Goal: Task Accomplishment & Management: Manage account settings

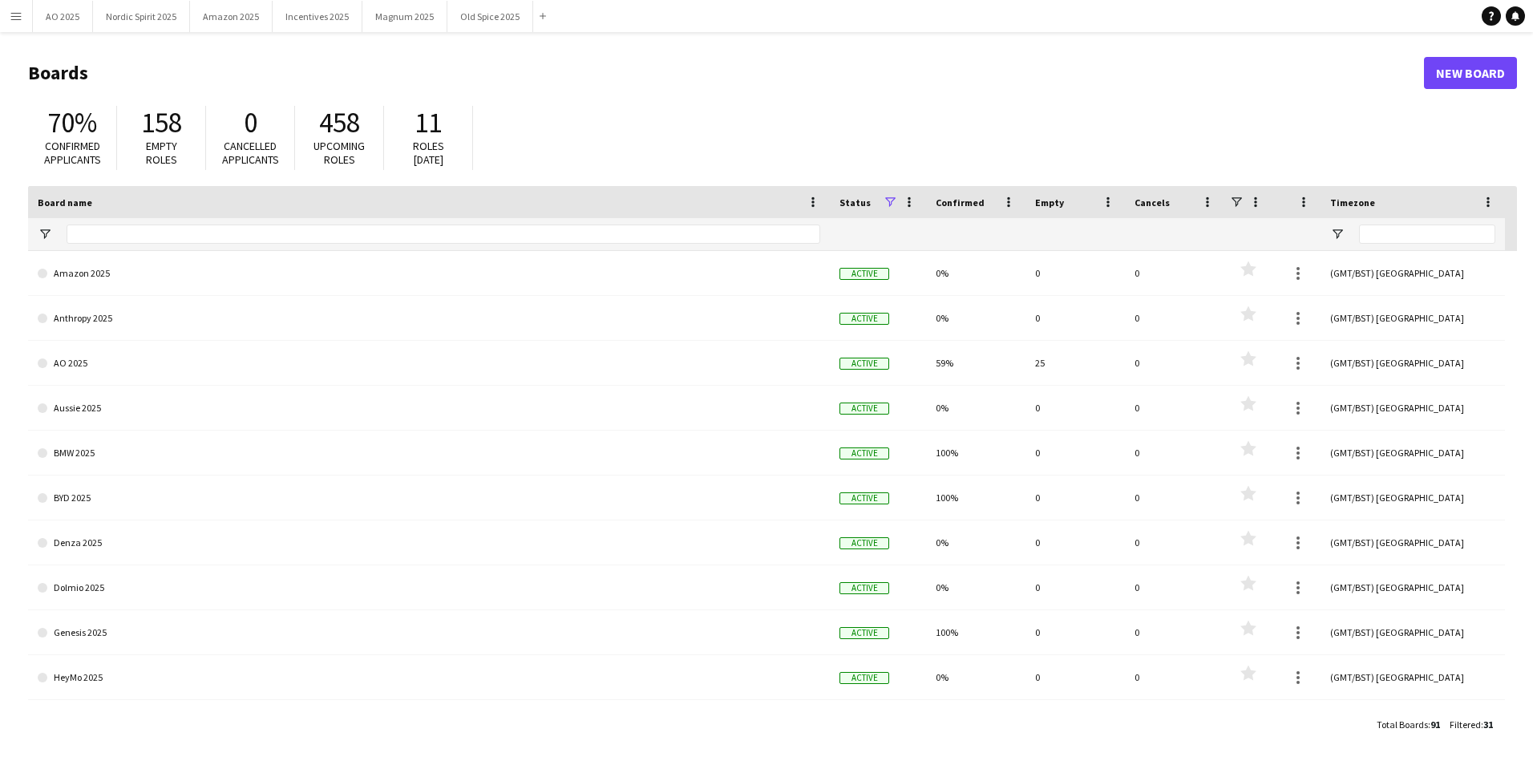
click at [6, 20] on button "Menu" at bounding box center [16, 16] width 32 height 32
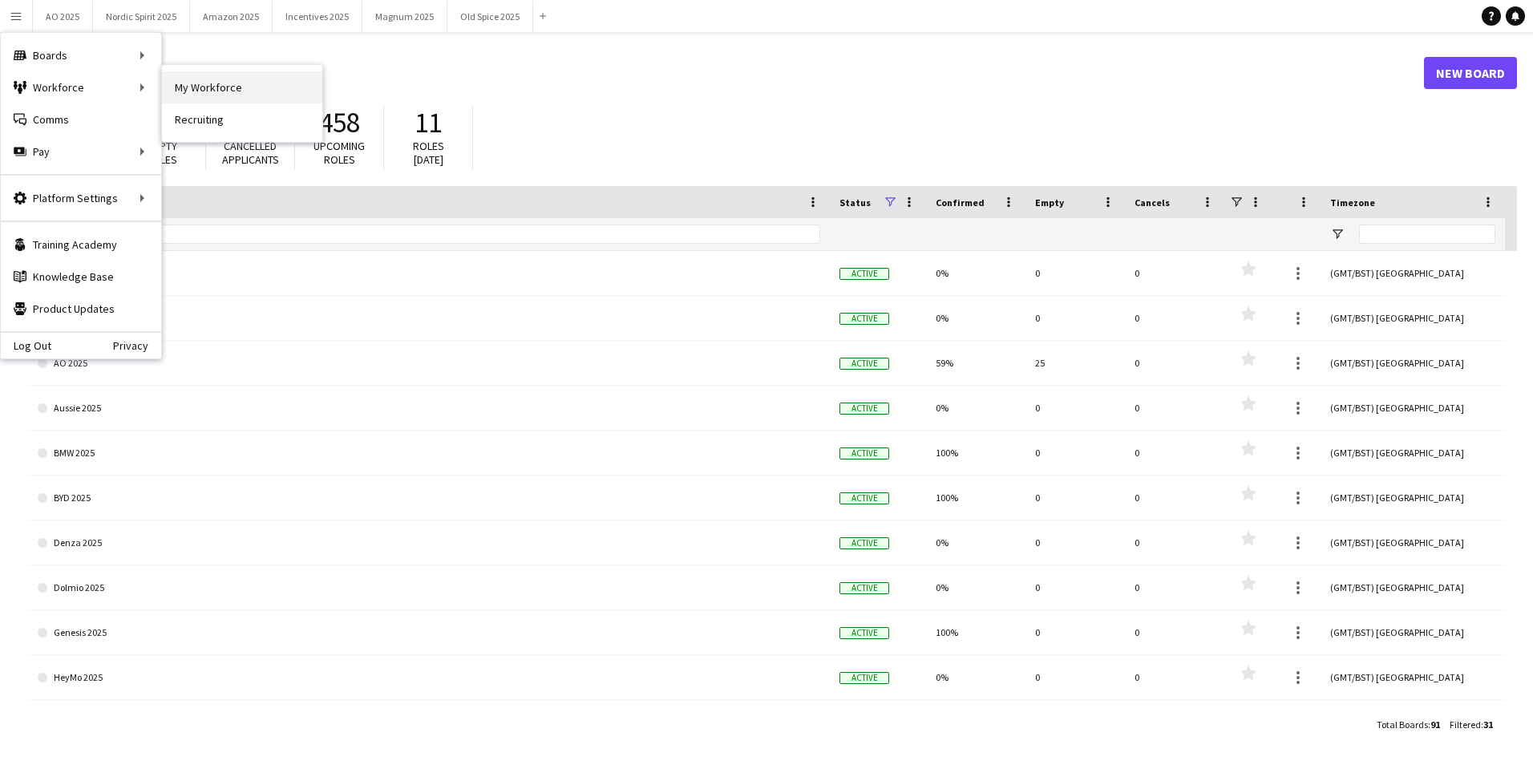
click at [212, 95] on link "My Workforce" at bounding box center [242, 87] width 160 height 32
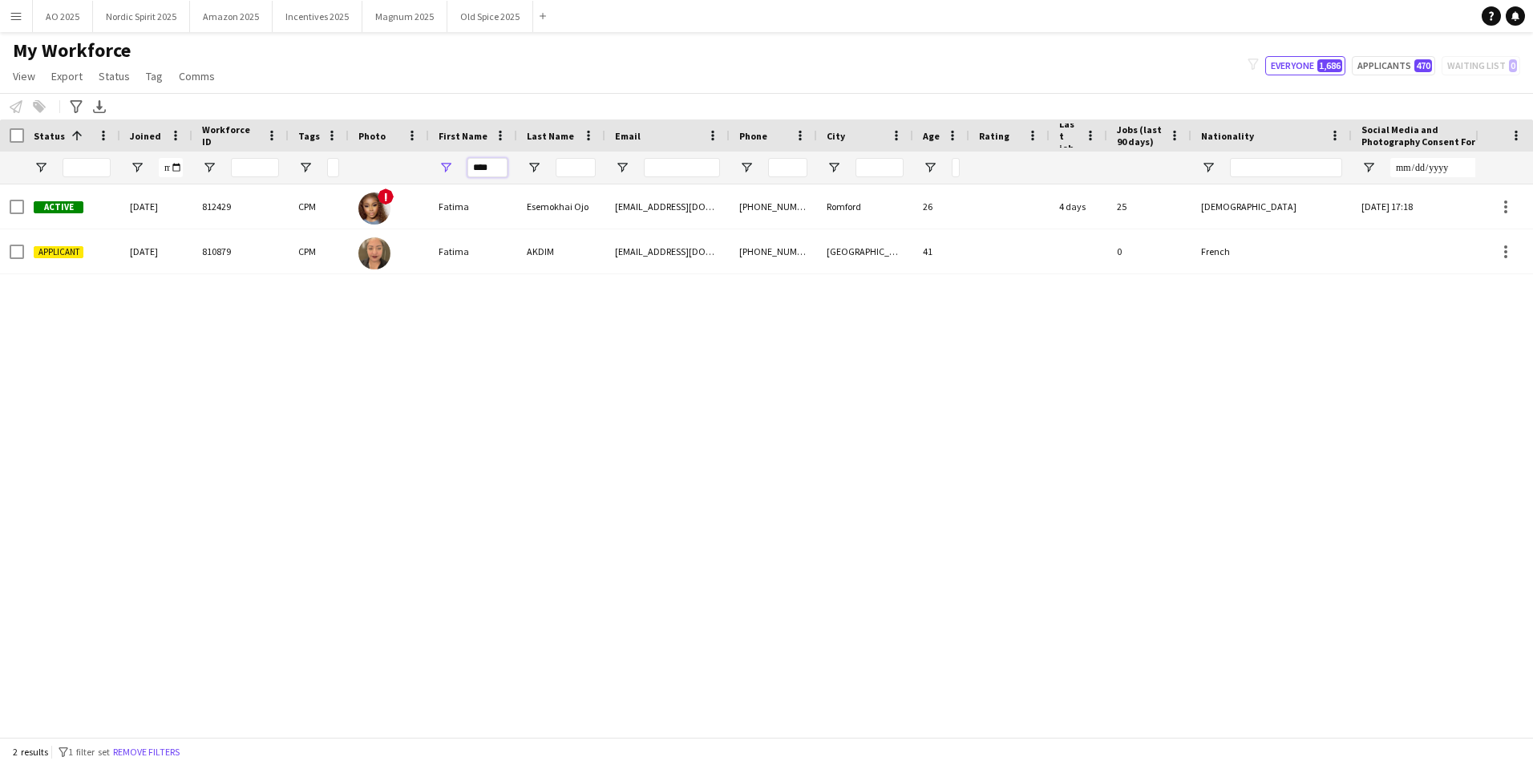
click at [496, 175] on input "****" at bounding box center [487, 167] width 40 height 19
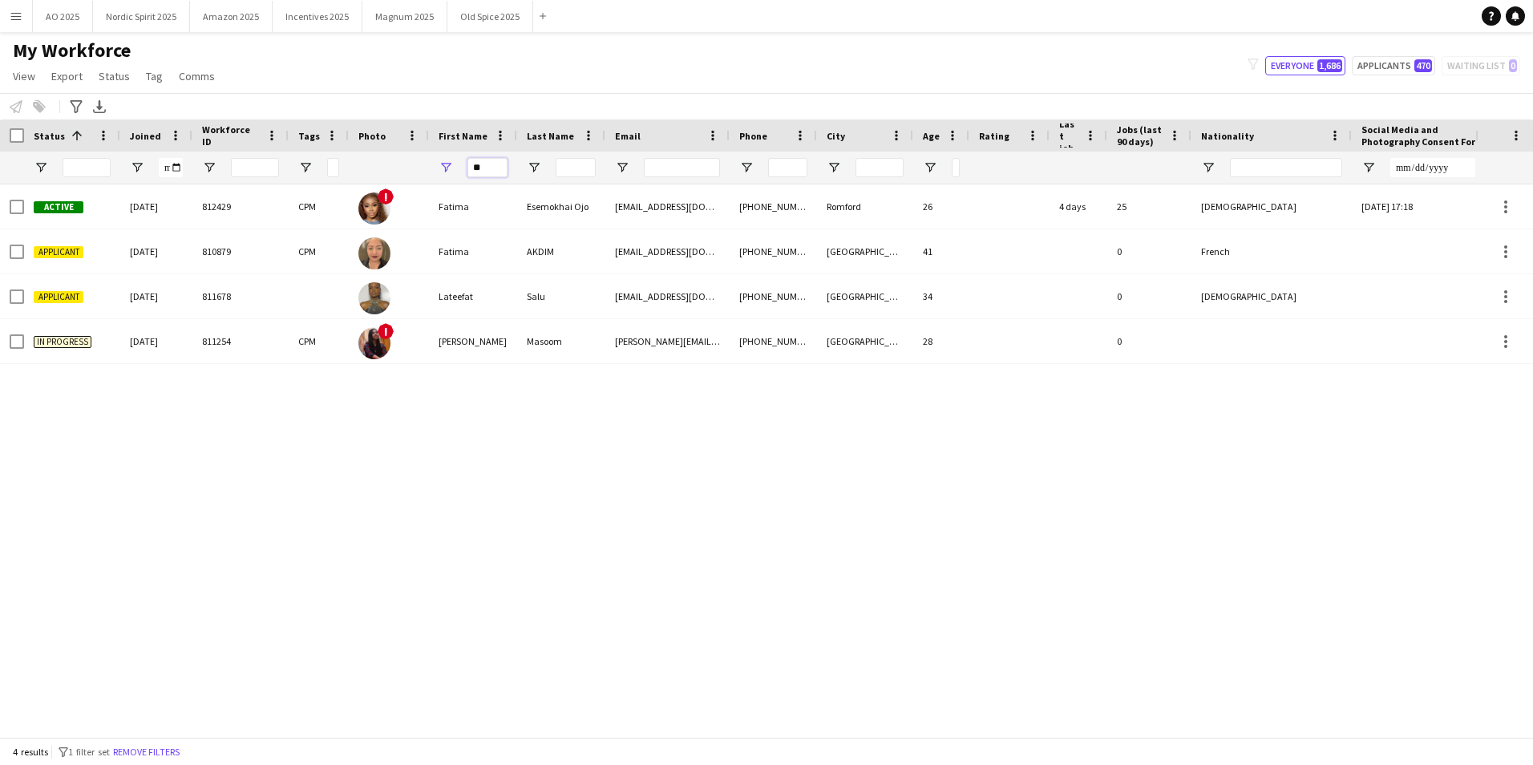
type input "*"
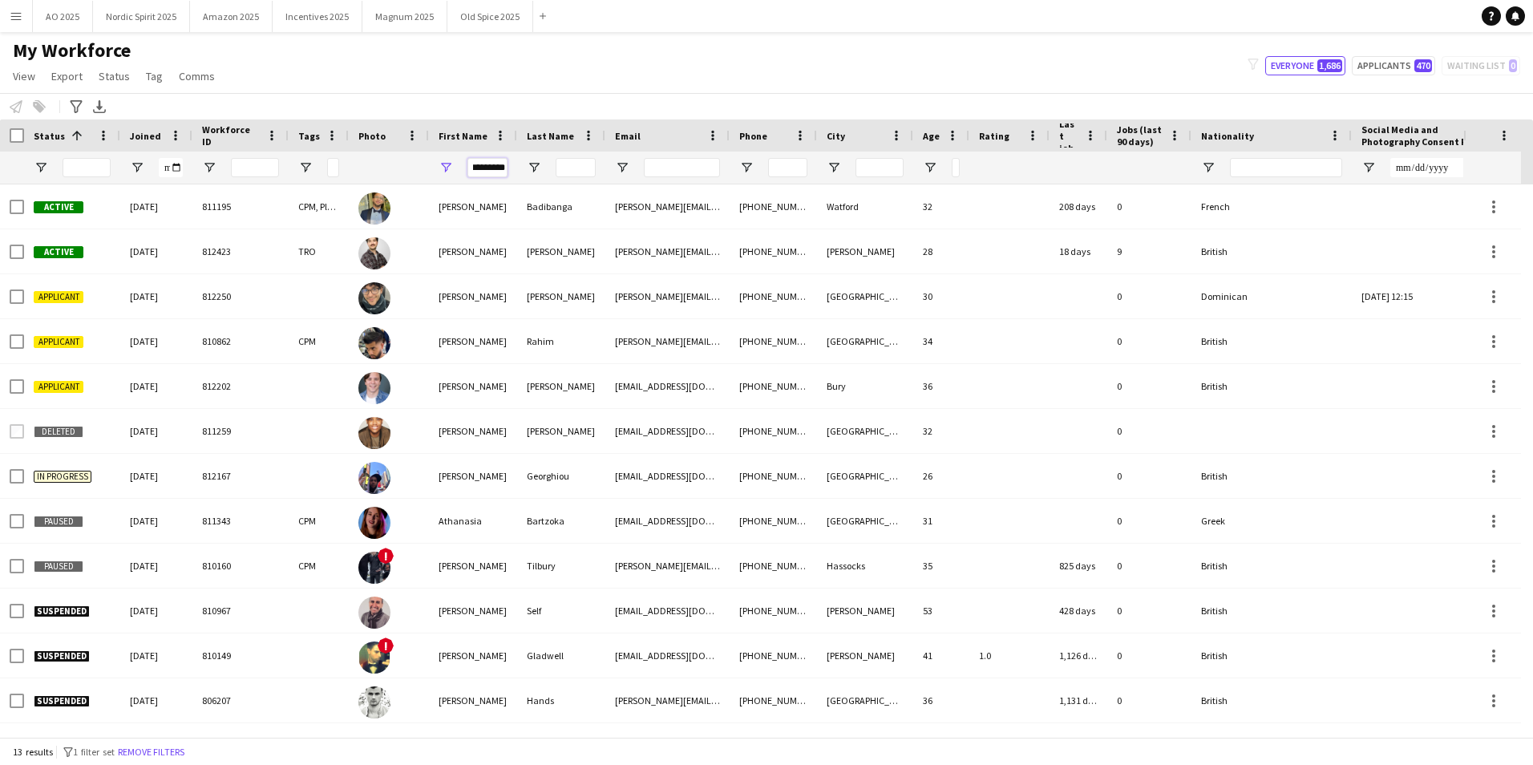
scroll to position [0, 7]
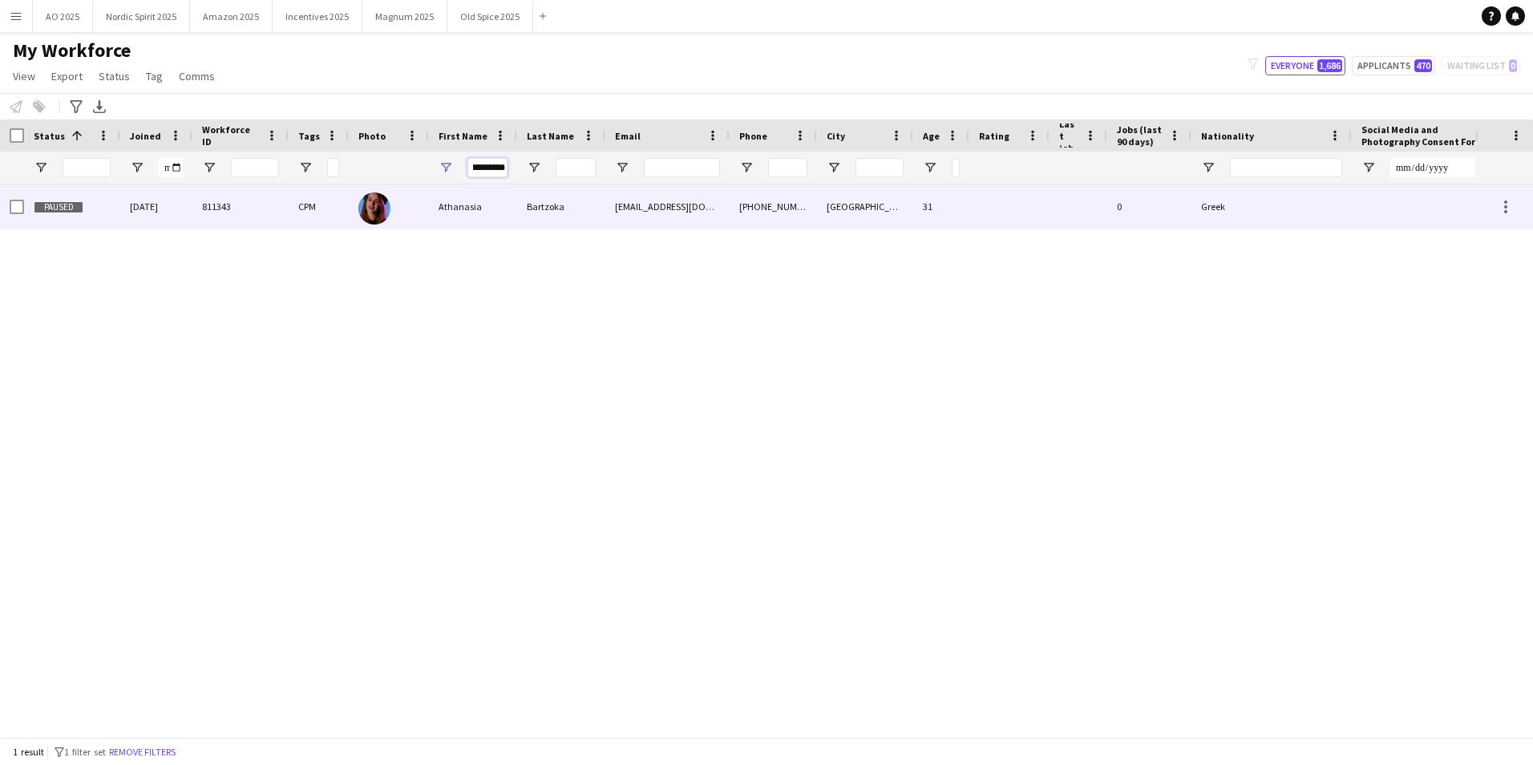
type input "*********"
click at [490, 196] on div "Athanasia" at bounding box center [473, 206] width 88 height 44
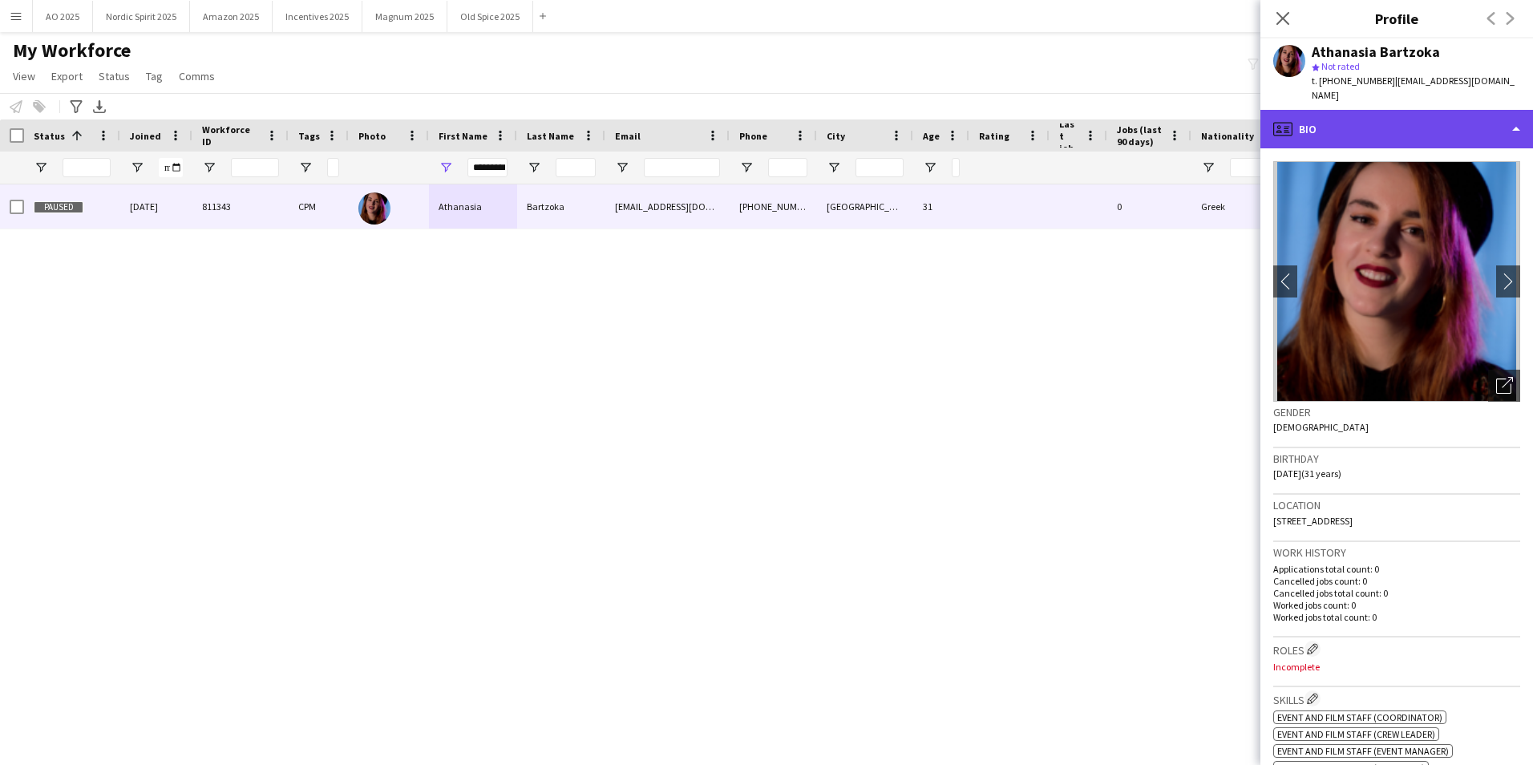
click at [1349, 136] on div "profile Bio" at bounding box center [1396, 129] width 273 height 38
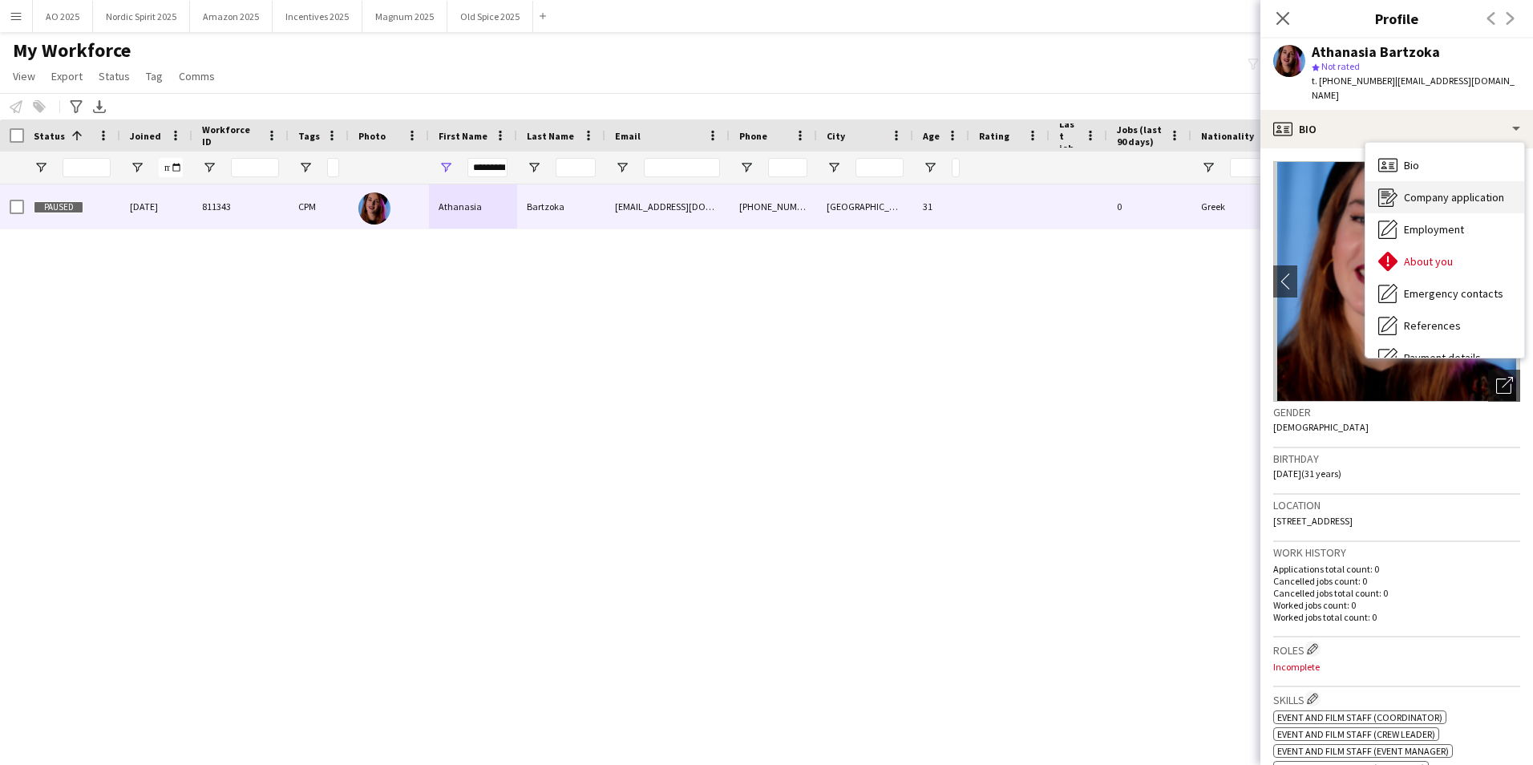
click at [1436, 202] on span "Company application" at bounding box center [1454, 197] width 100 height 14
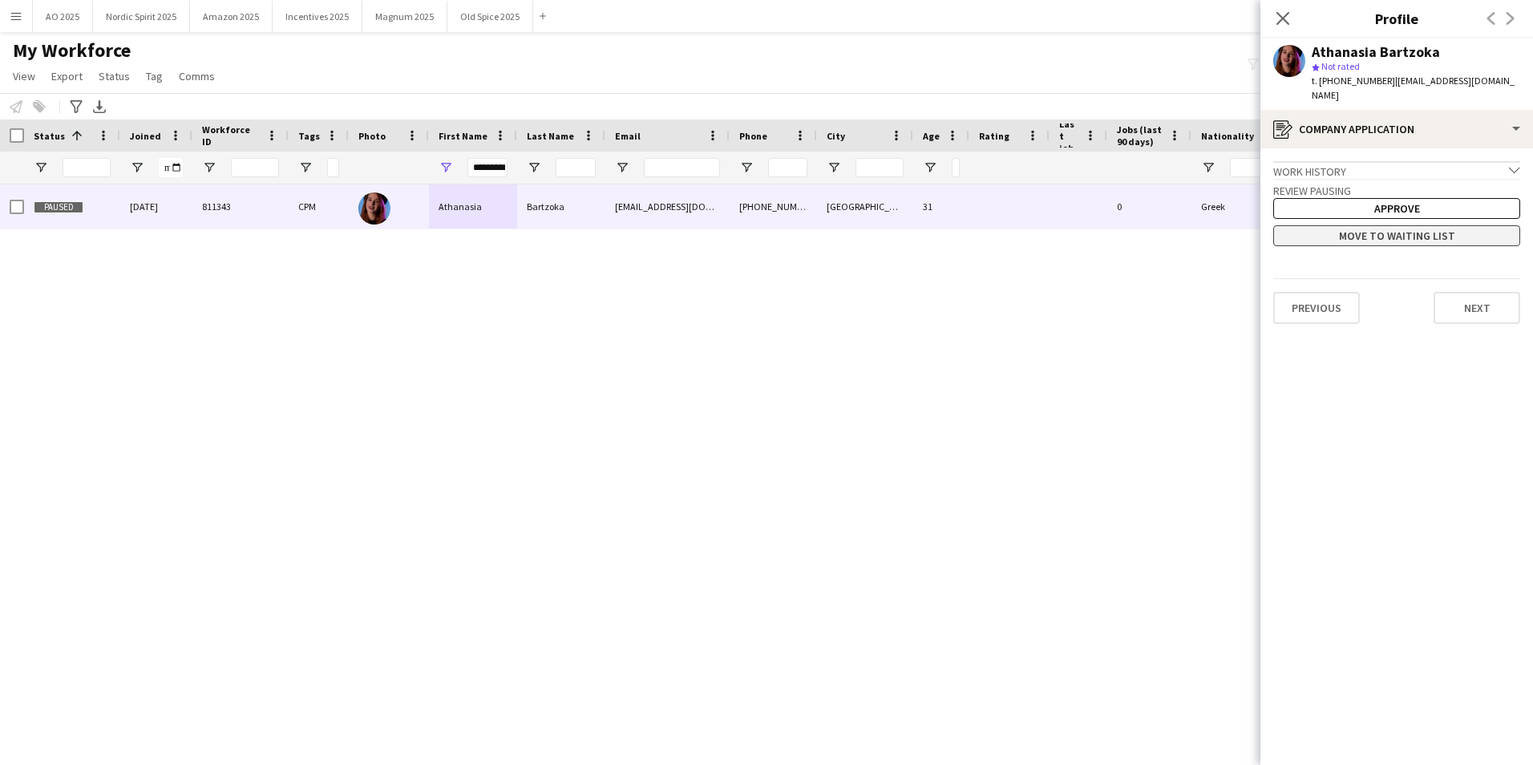
click at [1367, 244] on button "Move to waiting list" at bounding box center [1396, 235] width 247 height 21
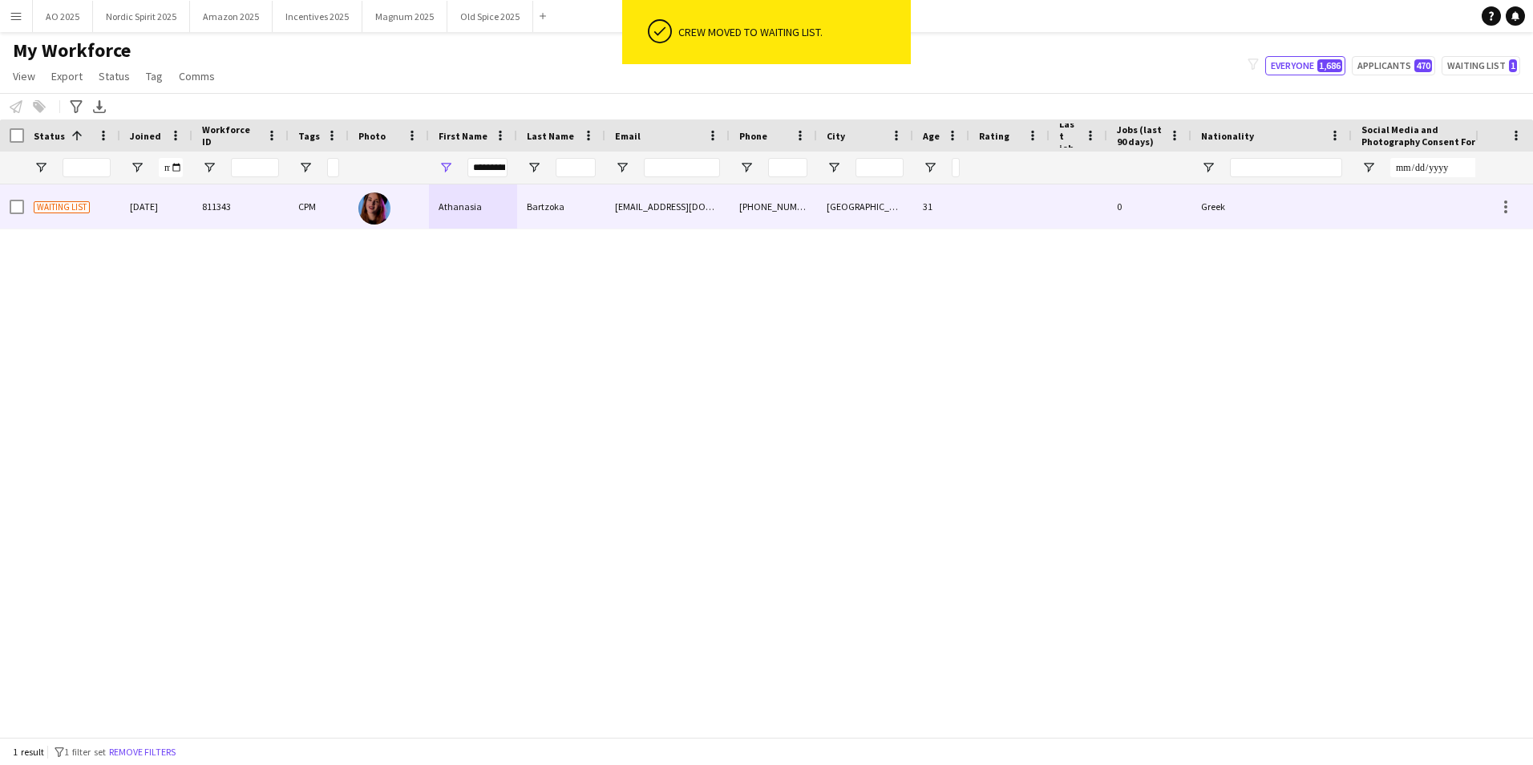
click at [729, 188] on div "[EMAIL_ADDRESS][DOMAIN_NAME]" at bounding box center [667, 206] width 124 height 44
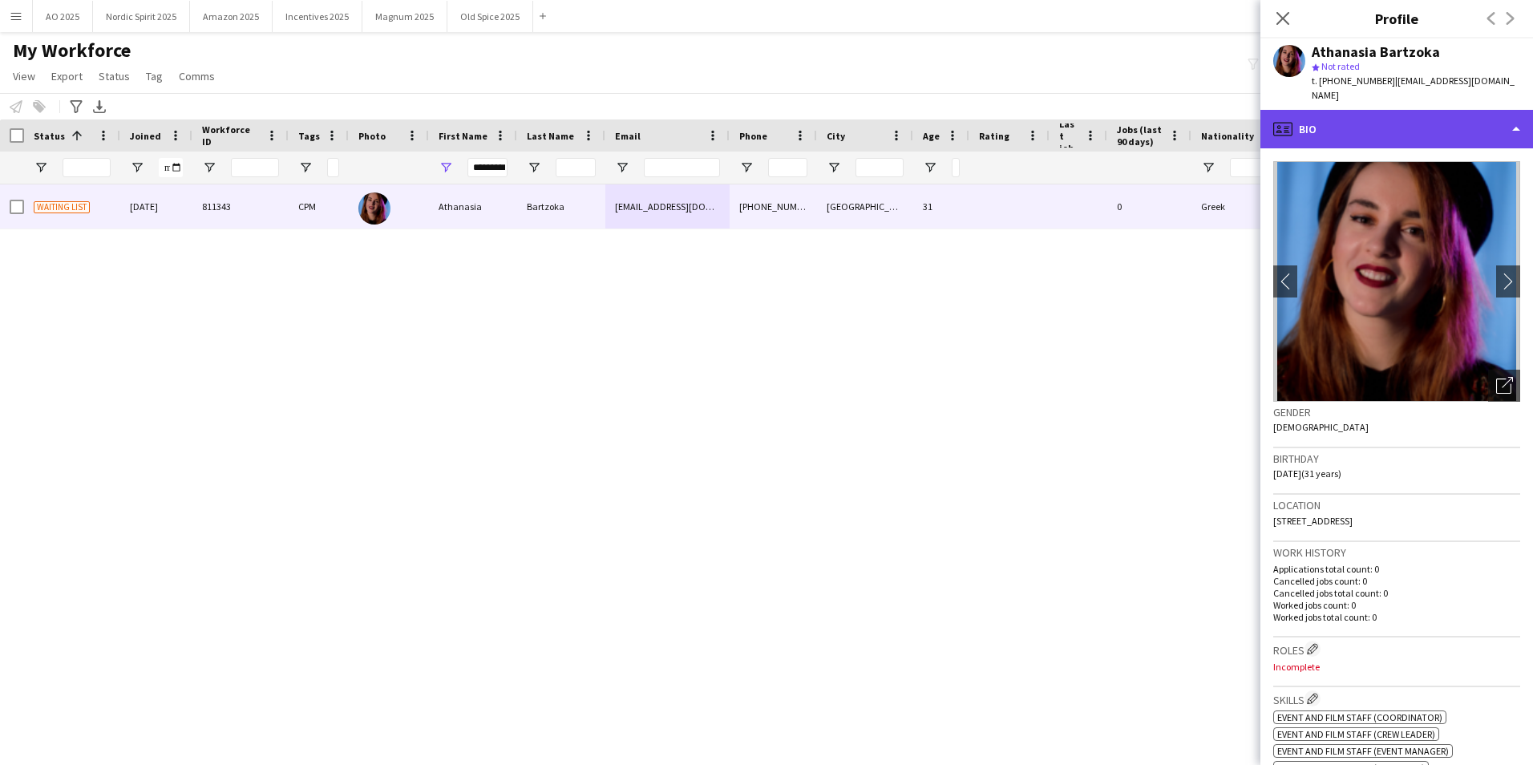
click at [1328, 119] on div "profile Bio" at bounding box center [1396, 129] width 273 height 38
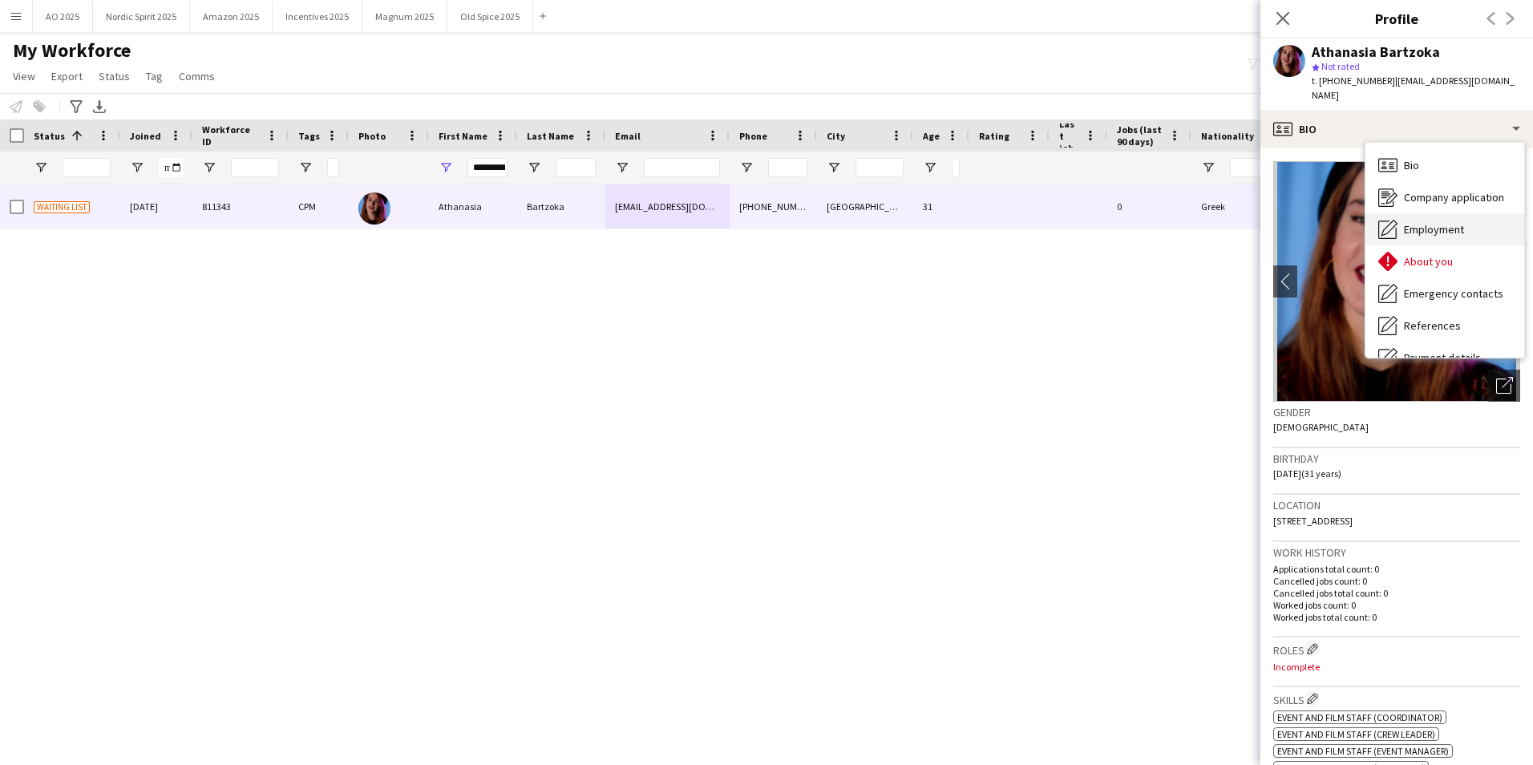
click at [1420, 225] on span "Employment" at bounding box center [1434, 229] width 60 height 14
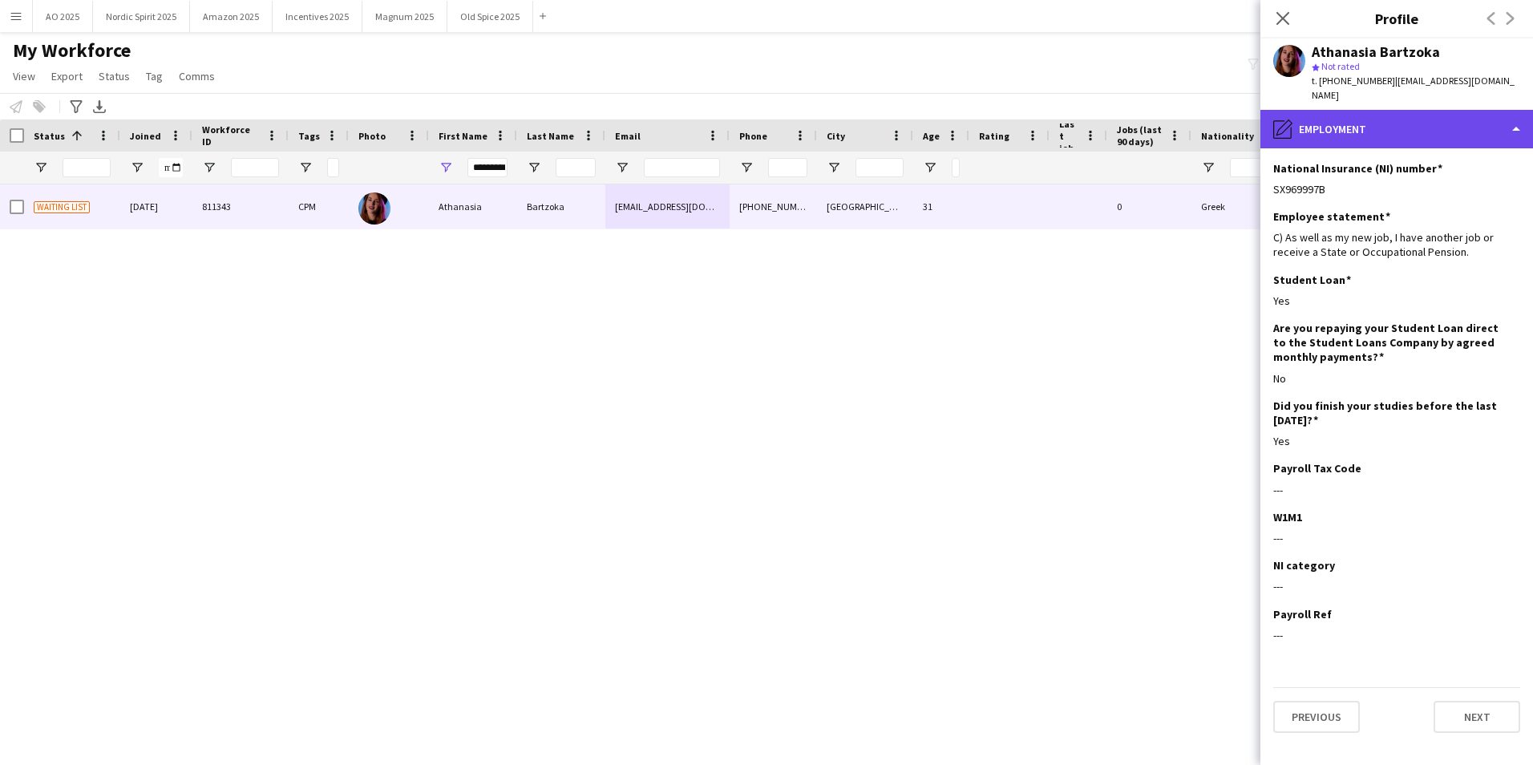
click at [1367, 127] on div "pencil4 Employment" at bounding box center [1396, 129] width 273 height 38
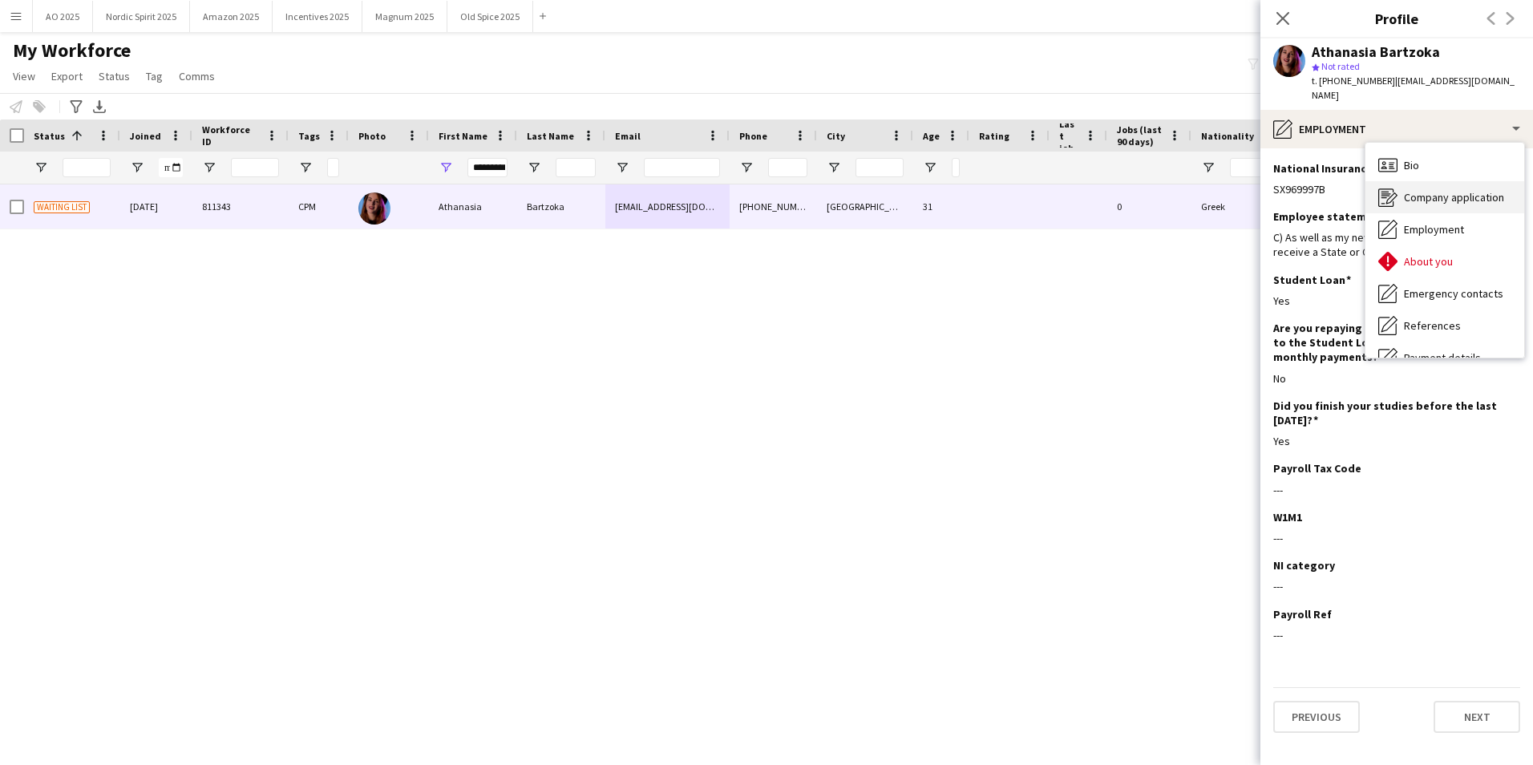
click at [1420, 201] on span "Company application" at bounding box center [1454, 197] width 100 height 14
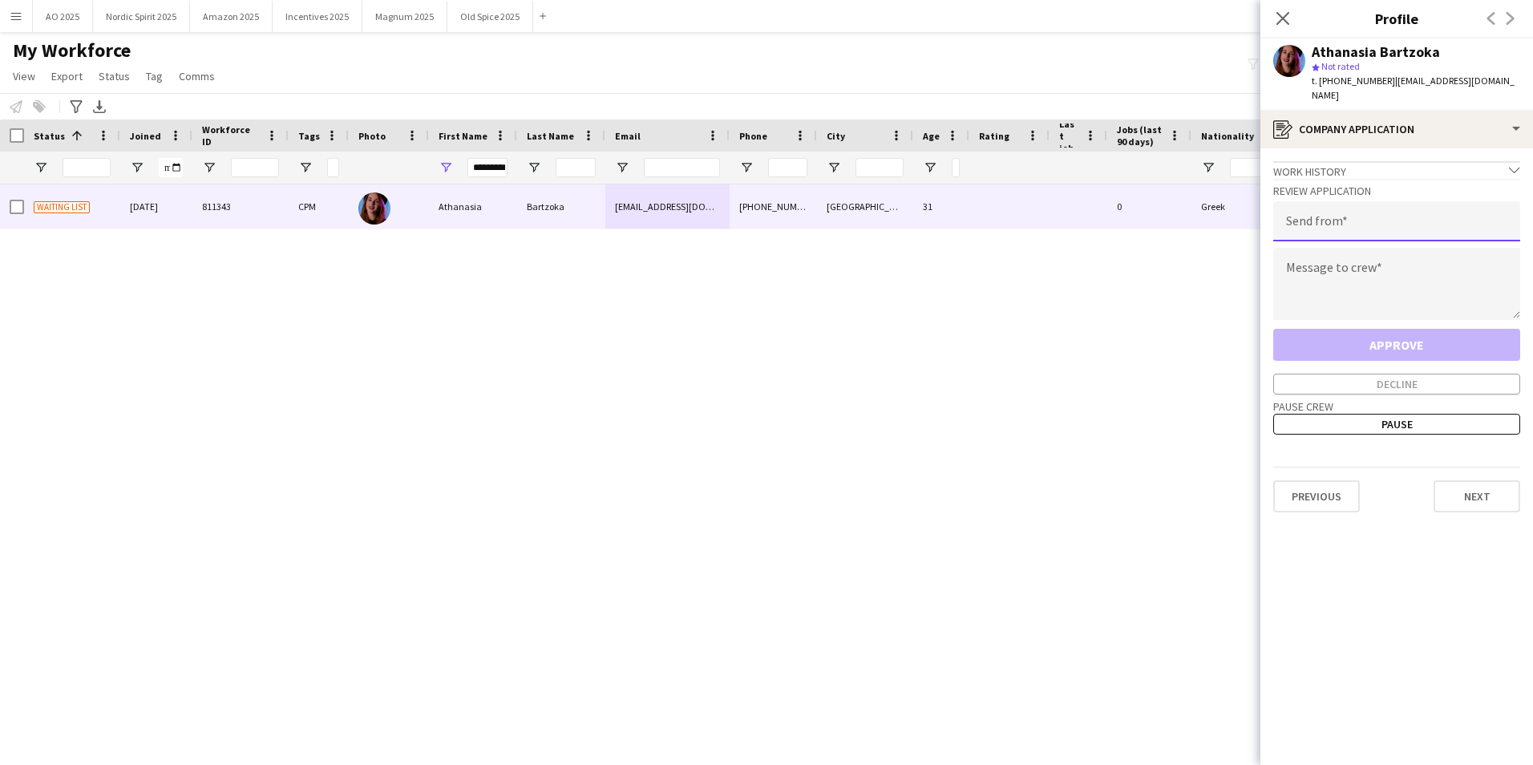
click at [1351, 213] on input "email" at bounding box center [1396, 221] width 247 height 40
type input "**********"
click at [1352, 287] on textarea at bounding box center [1396, 284] width 247 height 72
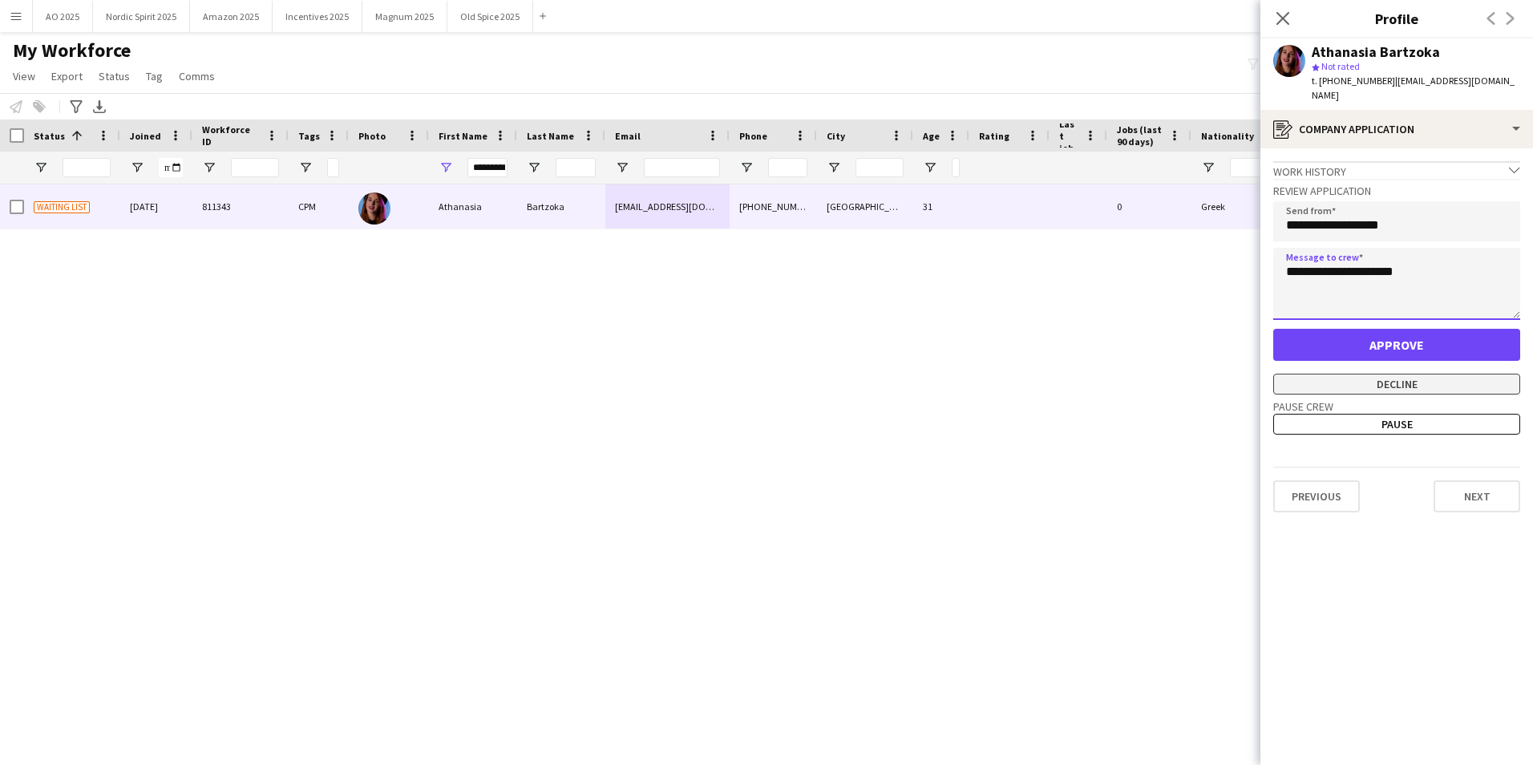
type textarea "**********"
click at [1357, 380] on button "Decline" at bounding box center [1396, 384] width 247 height 21
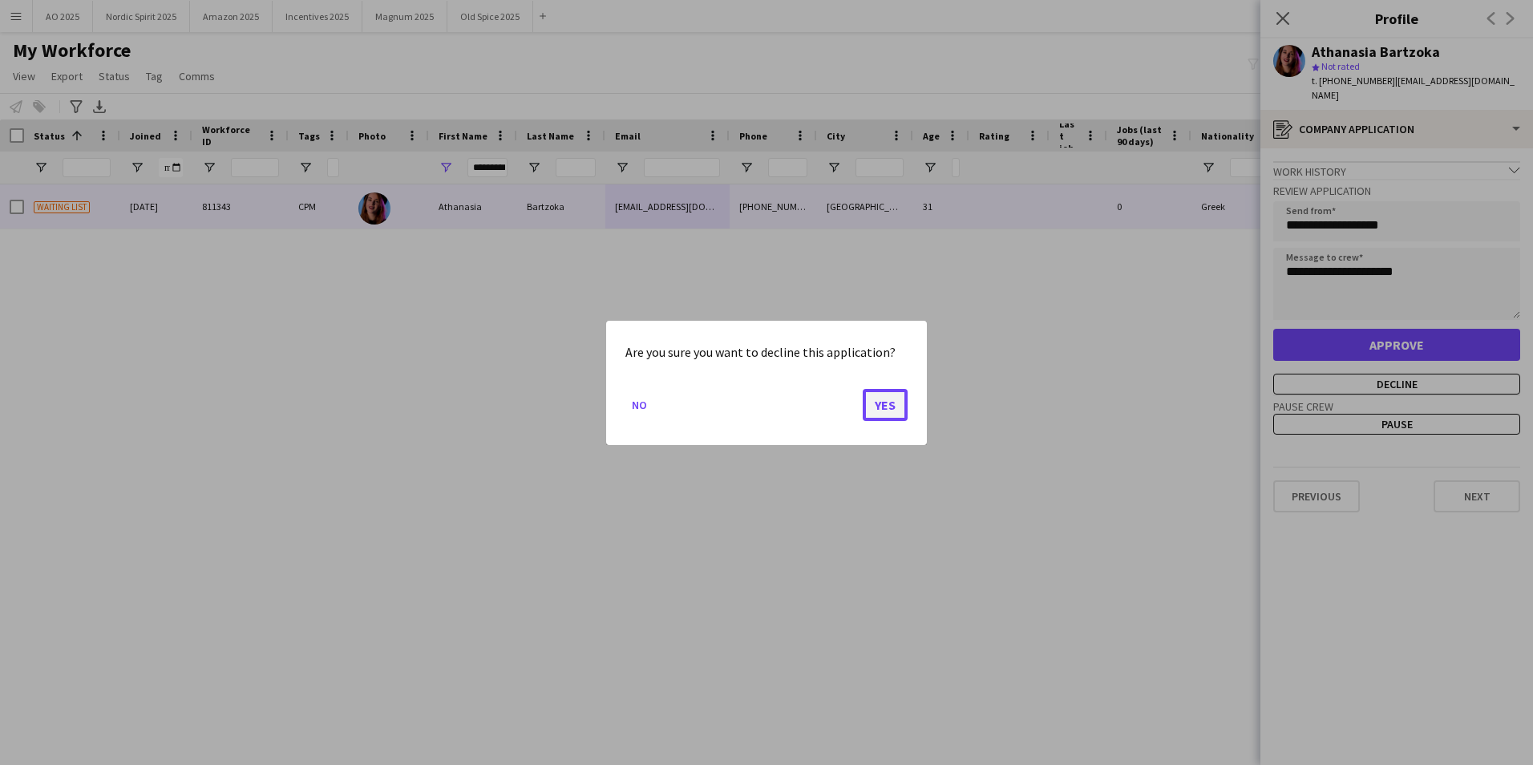
click at [884, 410] on button "Yes" at bounding box center [885, 404] width 45 height 32
